Goal: Task Accomplishment & Management: Complete application form

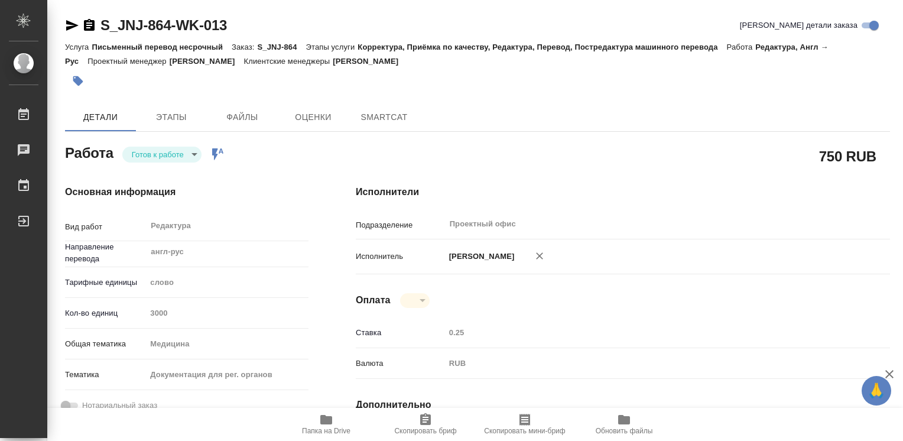
type textarea "x"
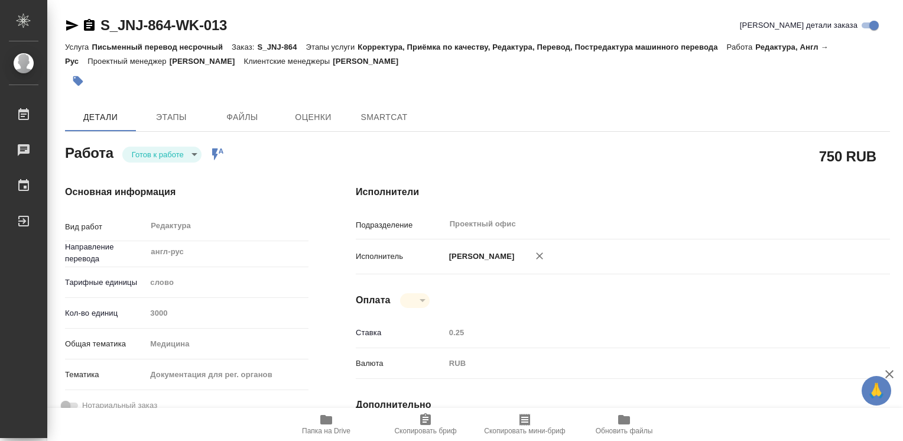
type textarea "x"
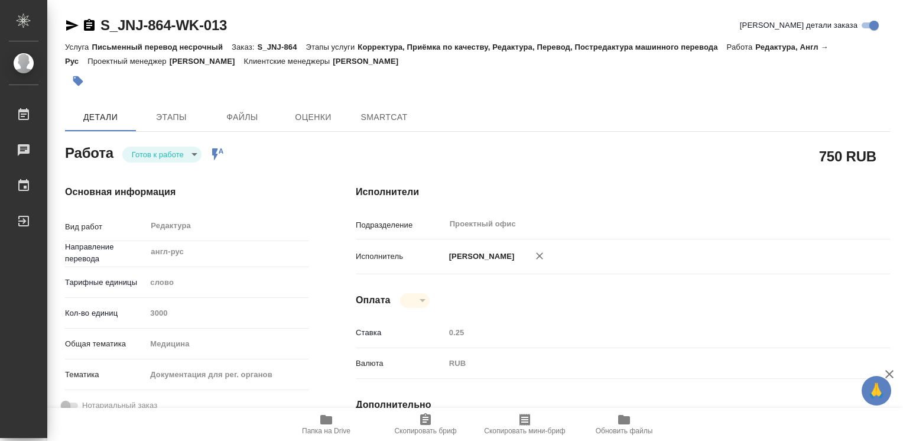
type textarea "x"
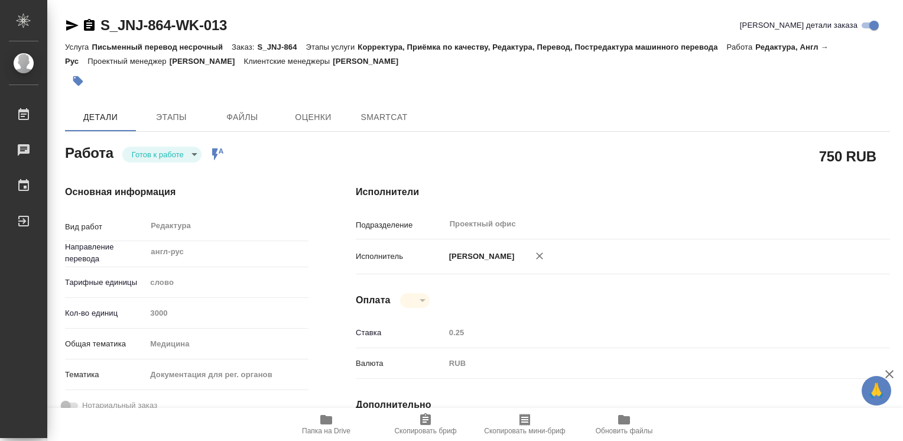
type textarea "x"
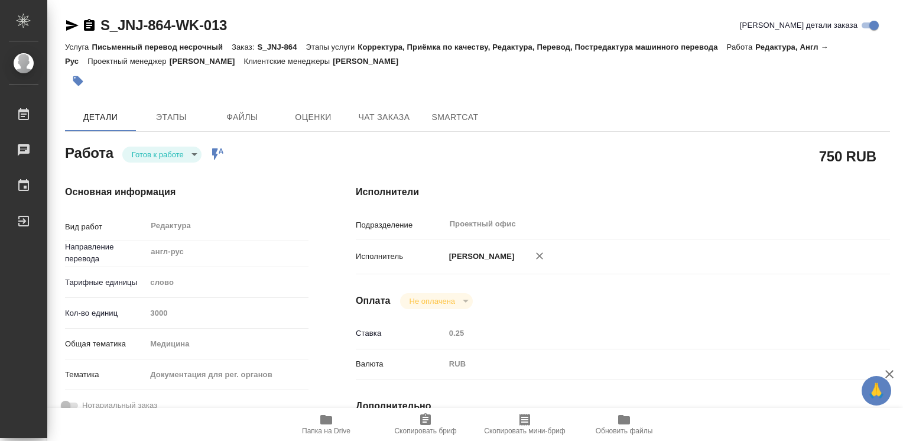
type textarea "x"
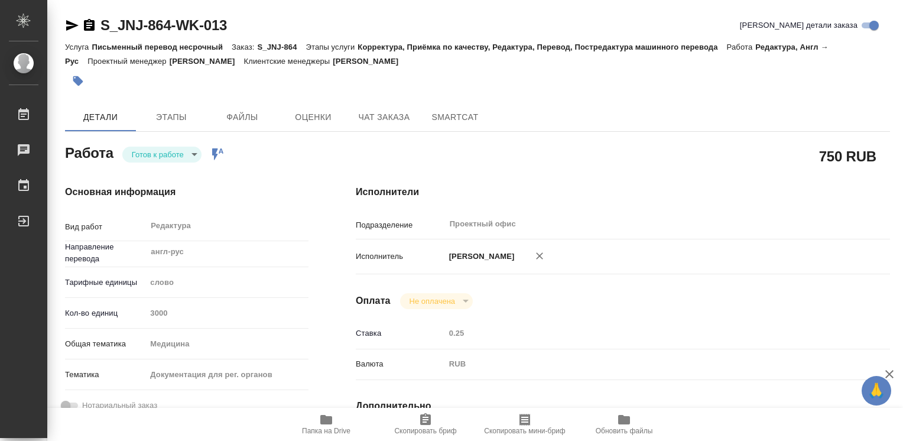
type textarea "x"
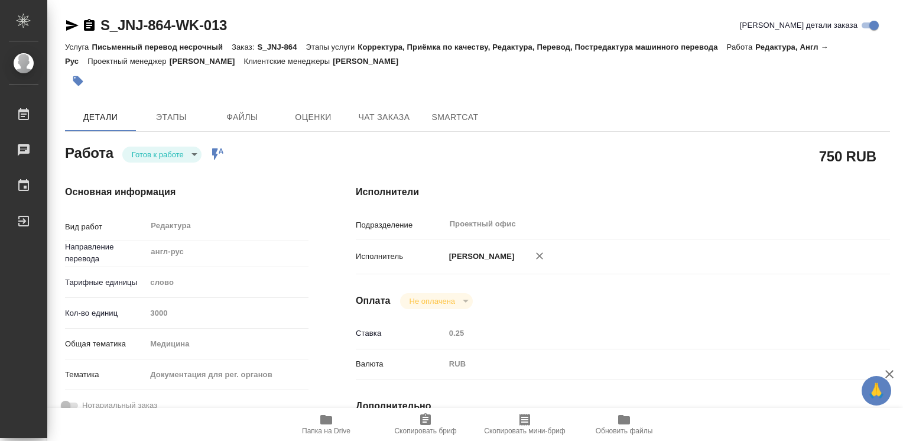
type textarea "x"
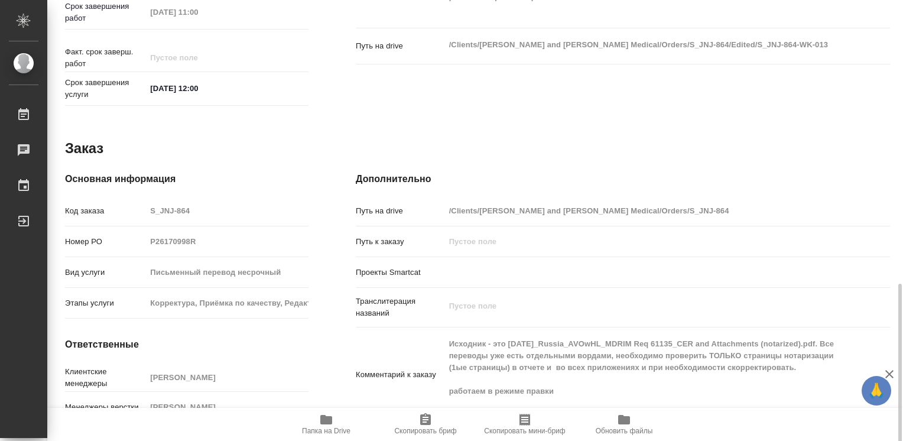
scroll to position [567, 0]
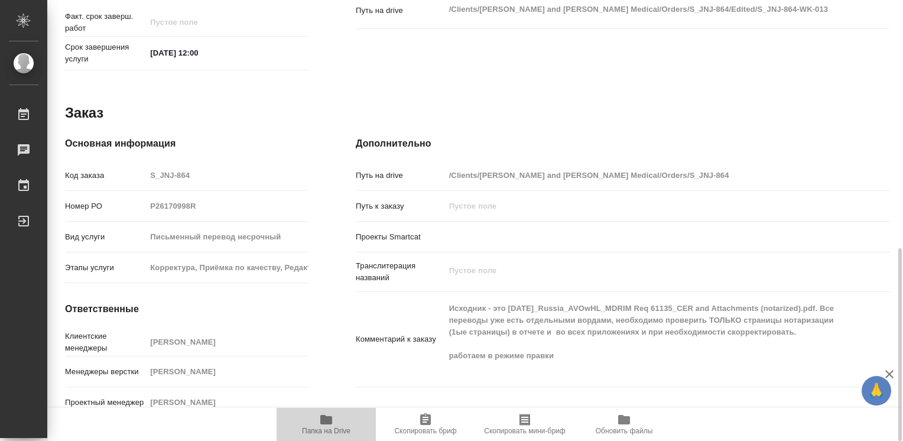
click at [326, 424] on icon "button" at bounding box center [326, 419] width 12 height 9
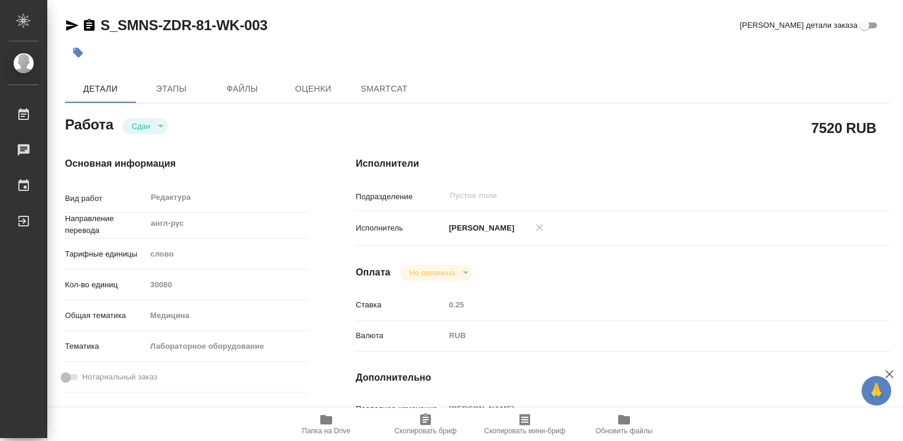
type textarea "x"
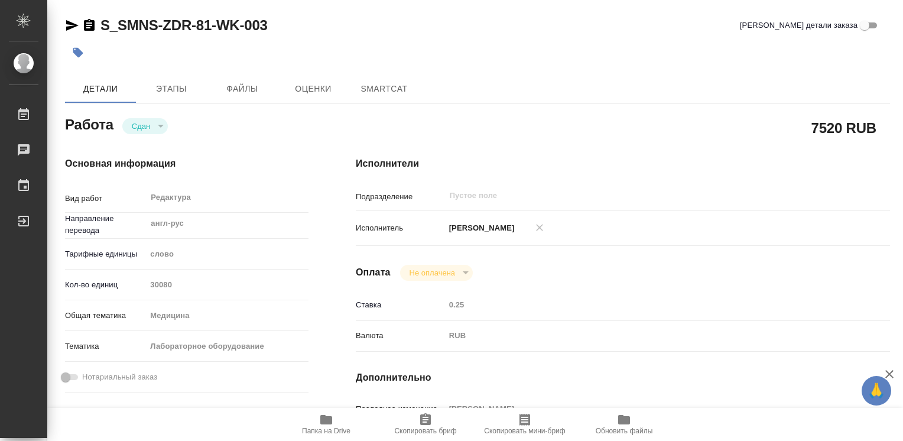
type textarea "x"
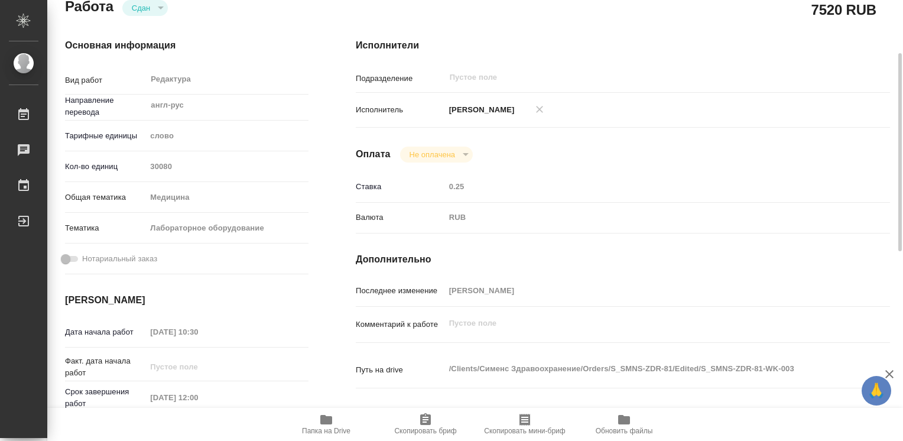
type textarea "x"
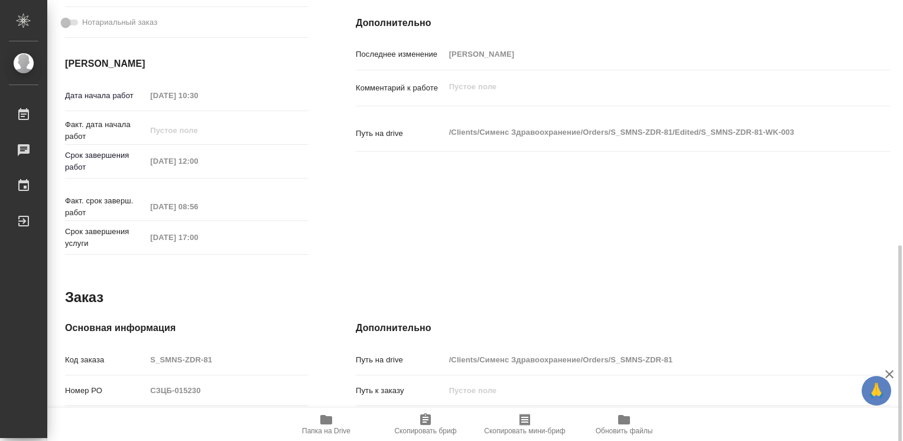
scroll to position [414, 0]
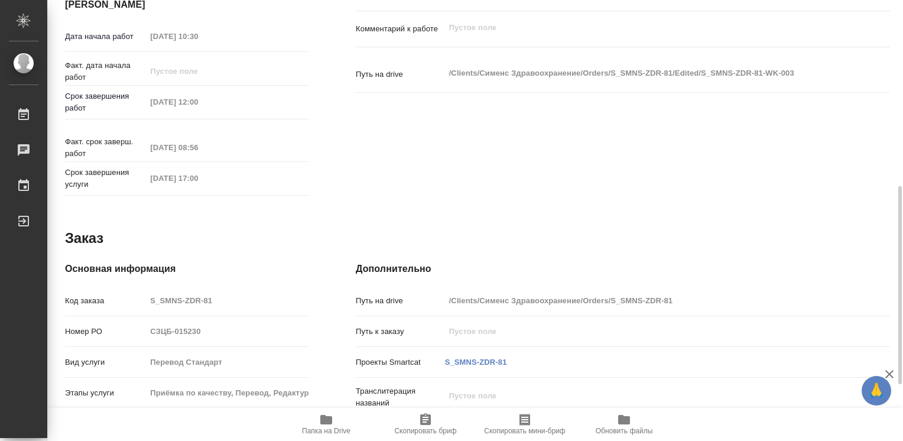
type textarea "x"
